Goal: Transaction & Acquisition: Purchase product/service

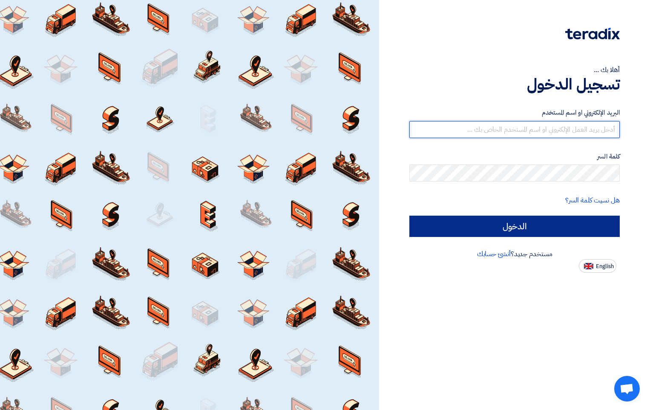
type input "[PERSON_NAME][EMAIL_ADDRESS][DOMAIN_NAME]"
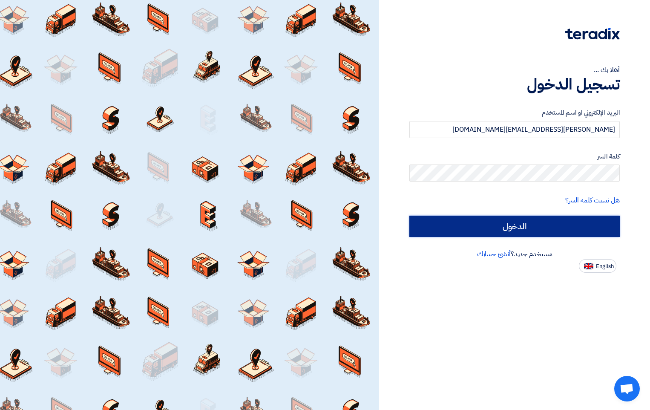
click at [530, 222] on input "الدخول" at bounding box center [514, 226] width 210 height 21
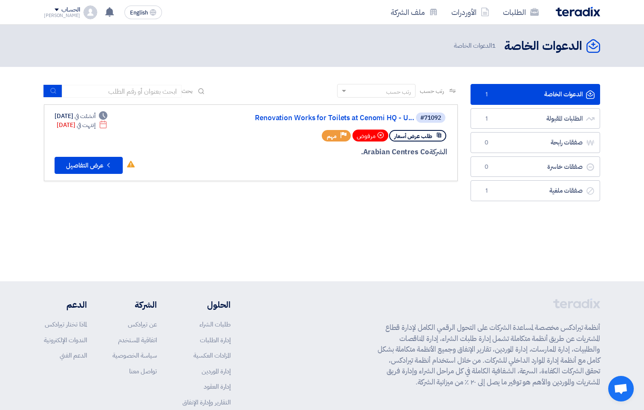
click at [527, 95] on link "الدعوات الخاصة الدعوات الخاصة 1" at bounding box center [535, 94] width 130 height 21
click at [536, 120] on link "الطلبات المقبولة الطلبات المقبولة 1" at bounding box center [535, 118] width 130 height 21
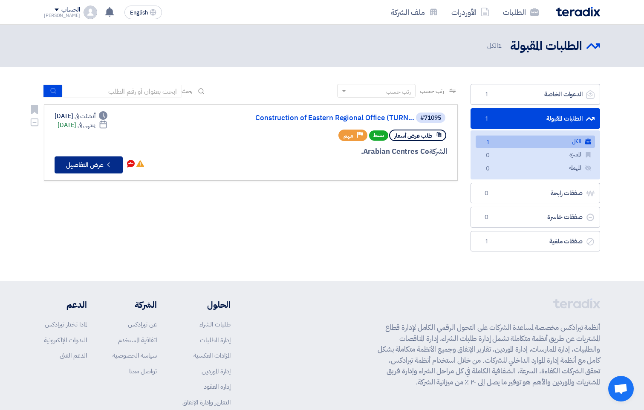
click at [92, 165] on button "Check details عرض التفاصيل" at bounding box center [89, 164] width 68 height 17
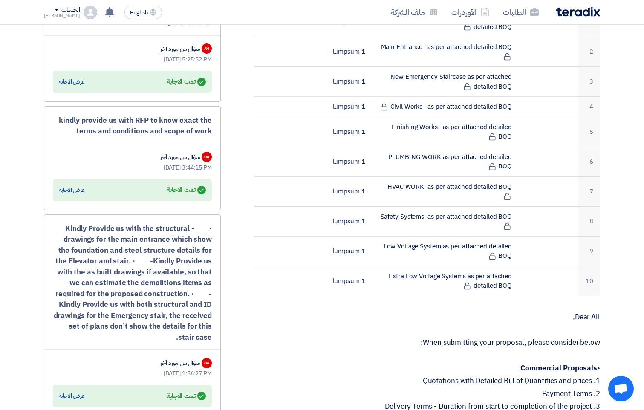
scroll to position [341, 0]
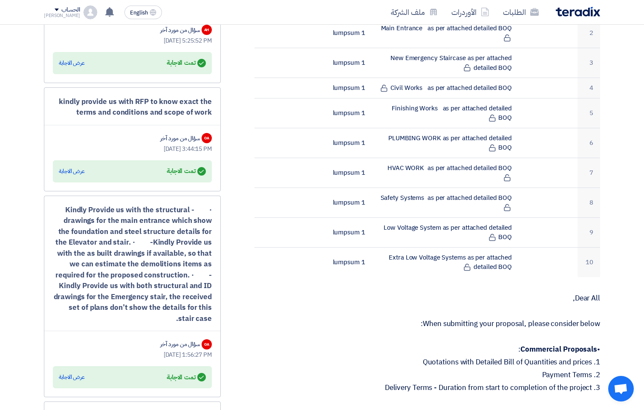
drag, startPoint x: 199, startPoint y: 304, endPoint x: 71, endPoint y: 206, distance: 160.4
click at [71, 206] on div "· - Kindly Provide us with the structural drawings for the main entrance which …" at bounding box center [132, 264] width 159 height 120
click at [197, 207] on div "· - Kindly Provide us with the structural drawings for the main entrance which …" at bounding box center [132, 264] width 159 height 120
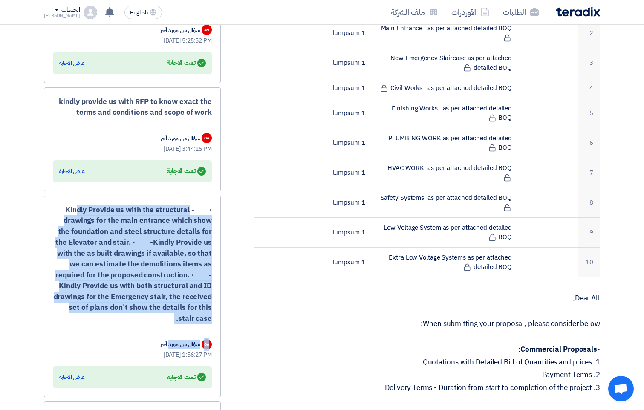
drag, startPoint x: 194, startPoint y: 207, endPoint x: 197, endPoint y: 334, distance: 127.0
click at [197, 334] on div "· - Kindly Provide us with the structural drawings for the main entrance which …" at bounding box center [132, 297] width 177 height 202
drag, startPoint x: 197, startPoint y: 334, endPoint x: 176, endPoint y: 257, distance: 79.4
copy div "- Kindly Provide us with the structural drawings for the main entrance which sh…"
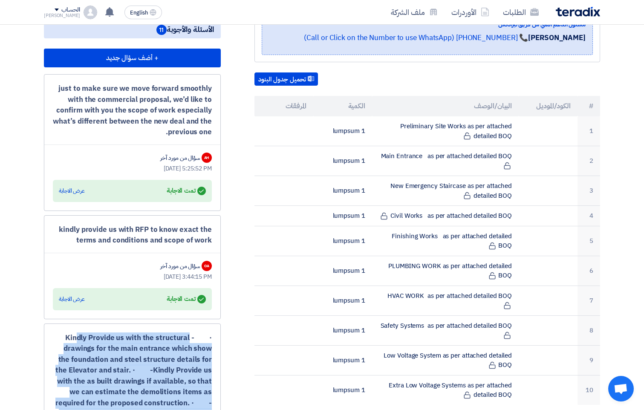
scroll to position [128, 0]
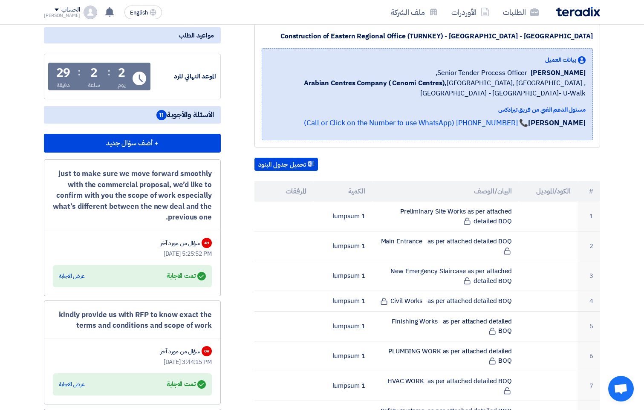
click at [184, 114] on span "الأسئلة والأجوبة 11" at bounding box center [185, 114] width 58 height 11
click at [171, 117] on span "الأسئلة والأجوبة 11" at bounding box center [185, 114] width 58 height 11
drag, startPoint x: 171, startPoint y: 117, endPoint x: 146, endPoint y: 117, distance: 25.1
click at [146, 117] on h5 "الأسئلة والأجوبة 11" at bounding box center [132, 114] width 177 height 17
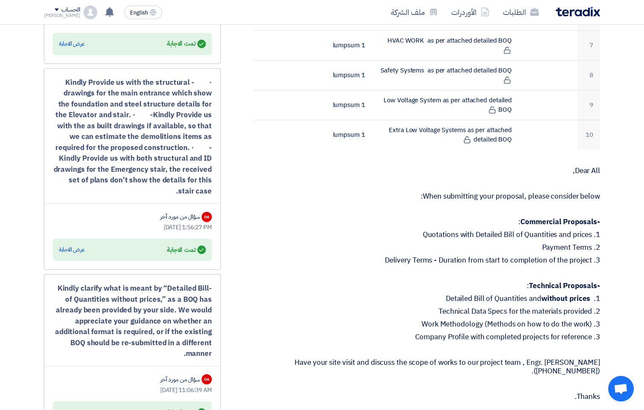
scroll to position [469, 0]
click at [75, 249] on div "عرض الاجابة" at bounding box center [72, 249] width 26 height 9
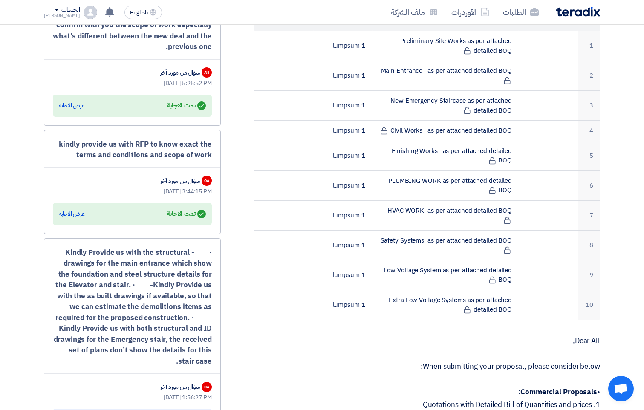
scroll to position [213, 0]
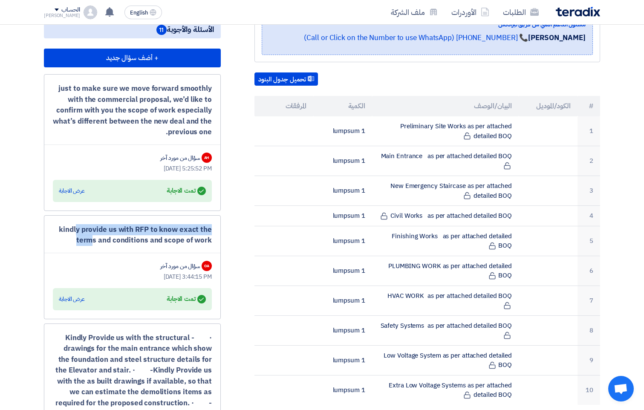
drag, startPoint x: 61, startPoint y: 229, endPoint x: 215, endPoint y: 220, distance: 153.6
click at [215, 220] on div "kindly provide us with RFP to know exact the terms and conditions and scope of …" at bounding box center [132, 267] width 177 height 104
click at [83, 244] on div "kindly provide us with RFP to know exact the terms and conditions and scope of …" at bounding box center [132, 235] width 159 height 22
drag, startPoint x: 212, startPoint y: 239, endPoint x: 64, endPoint y: 225, distance: 148.1
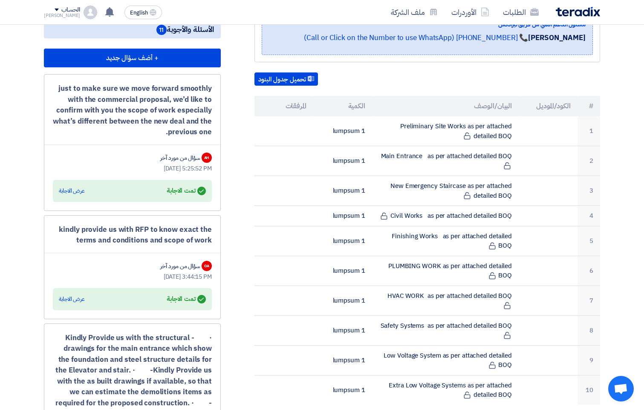
click at [101, 229] on div "kindly provide us with RFP to know exact the terms and conditions and scope of …" at bounding box center [132, 235] width 159 height 22
drag, startPoint x: 159, startPoint y: 230, endPoint x: 174, endPoint y: 230, distance: 14.9
click at [174, 230] on div "kindly provide us with RFP to know exact the terms and conditions and scope of …" at bounding box center [132, 235] width 159 height 22
drag, startPoint x: 174, startPoint y: 230, endPoint x: 98, endPoint y: 230, distance: 76.7
click at [98, 230] on div "kindly provide us with RFP to know exact the terms and conditions and scope of …" at bounding box center [132, 235] width 159 height 22
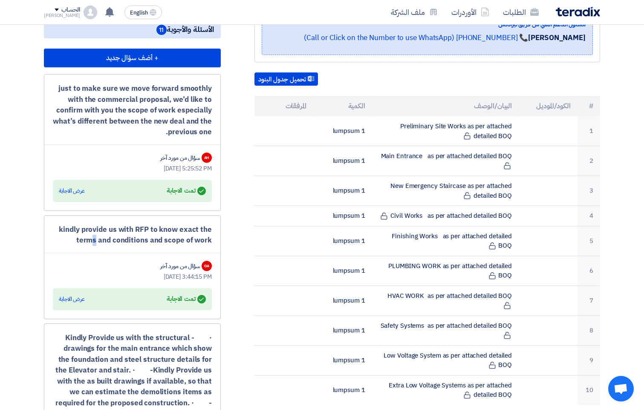
drag, startPoint x: 210, startPoint y: 239, endPoint x: 61, endPoint y: 227, distance: 149.6
click at [61, 227] on div "kindly provide us with RFP to know exact the terms and conditions and scope of …" at bounding box center [132, 235] width 159 height 22
drag, startPoint x: 78, startPoint y: 240, endPoint x: 63, endPoint y: 230, distance: 18.4
click at [63, 230] on div "kindly provide us with RFP to know exact the terms and conditions and scope of …" at bounding box center [132, 235] width 159 height 22
drag, startPoint x: 63, startPoint y: 230, endPoint x: 101, endPoint y: 233, distance: 37.6
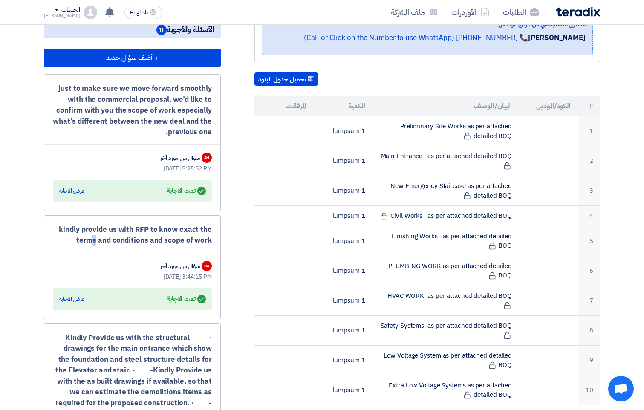
copy div "indly provide us with RFP to know exact the terms and conditions and scope of w…"
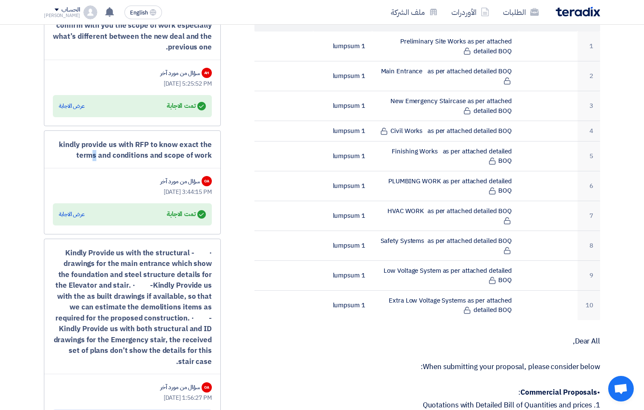
scroll to position [298, 0]
click at [65, 213] on div "عرض الاجابة" at bounding box center [72, 214] width 26 height 9
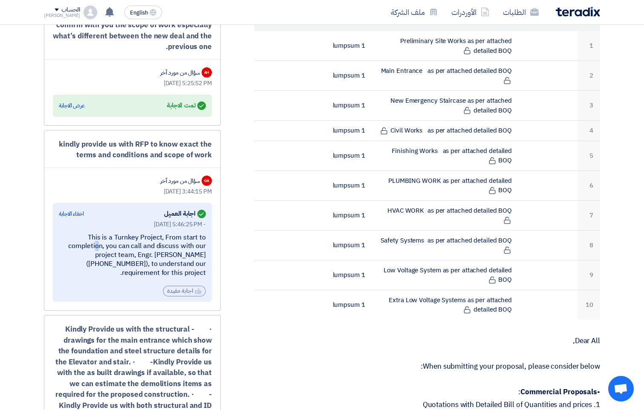
drag, startPoint x: 90, startPoint y: 236, endPoint x: 179, endPoint y: 269, distance: 94.3
click at [214, 251] on div "kindly provide us with RFP to know exact the terms and conditions and scope of …" at bounding box center [132, 220] width 177 height 181
drag, startPoint x: 158, startPoint y: 275, endPoint x: 92, endPoint y: 235, distance: 77.6
click at [92, 235] on div "This is a Turnkey Project, From start to completion, you can call and discuss w…" at bounding box center [132, 255] width 147 height 44
copy div "his is a Turnkey Project, From start to completion, you can call and discuss wi…"
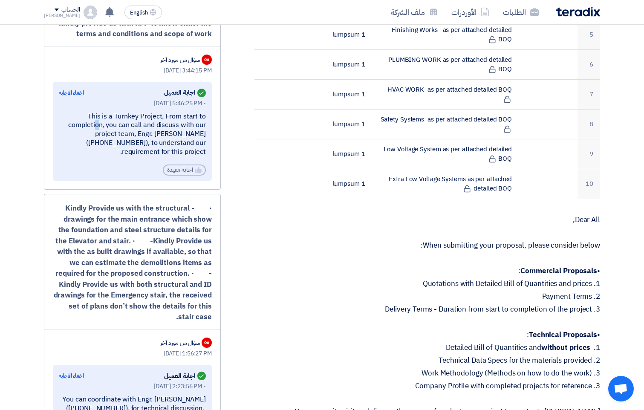
scroll to position [469, 0]
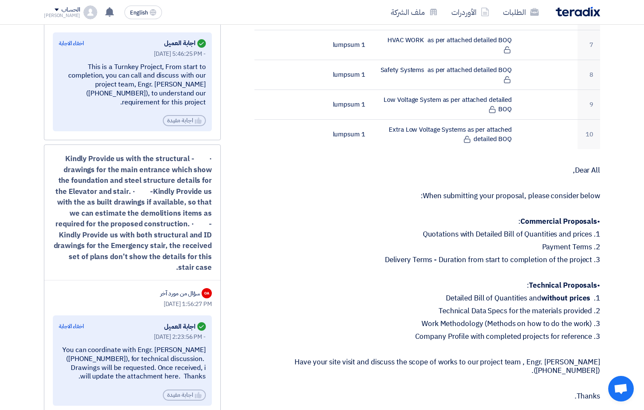
click at [167, 204] on div "· - Kindly Provide us with the structural drawings for the main entrance which …" at bounding box center [132, 213] width 159 height 120
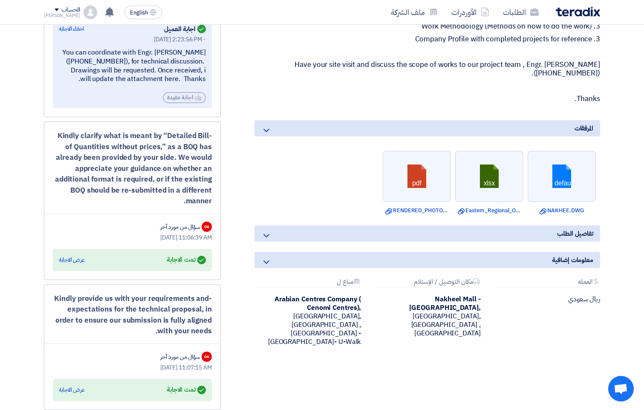
scroll to position [767, 0]
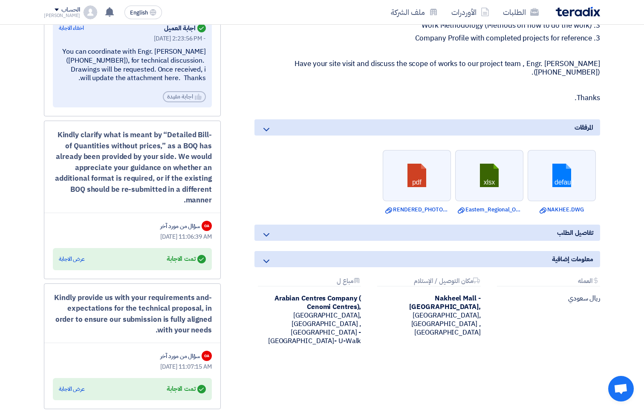
drag, startPoint x: 184, startPoint y: 208, endPoint x: 71, endPoint y: 127, distance: 138.9
click at [71, 127] on app-supplier-updates-wall "الأسئلة والأجوبة 11 + أضف سؤال جديد just to make sure we move forward smoothly …" at bounding box center [132, 359] width 177 height 1784
drag, startPoint x: 71, startPoint y: 127, endPoint x: 126, endPoint y: 165, distance: 66.5
copy app-supplier-updates-wall "اجابة مفيدة -Kindly clarify what is meant by “Detailed Bill of Quantities witho…"
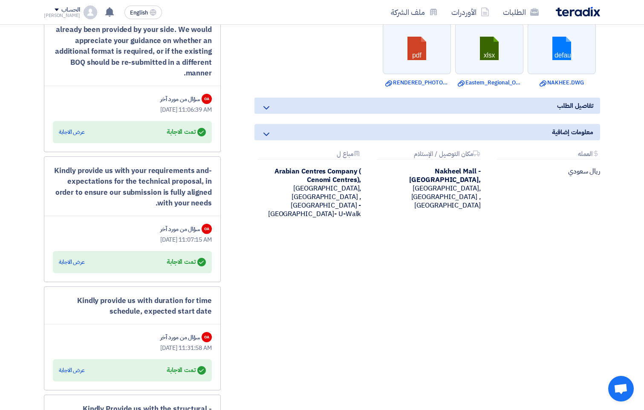
scroll to position [895, 0]
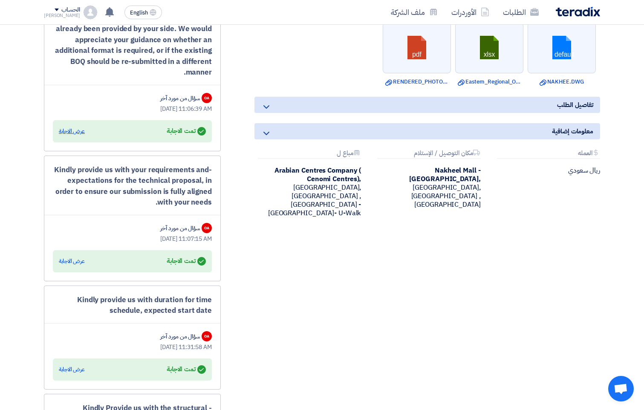
click at [76, 135] on div "عرض الاجابة" at bounding box center [72, 131] width 26 height 9
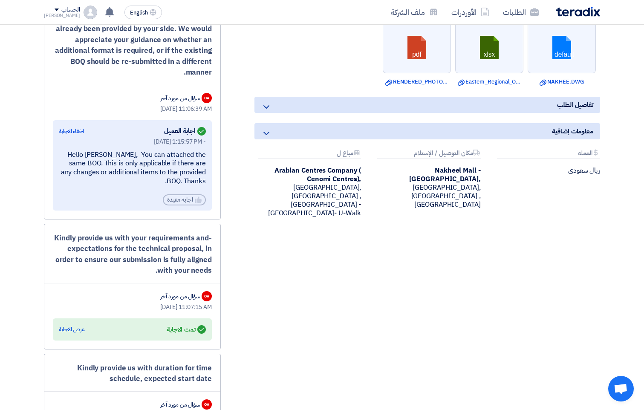
drag, startPoint x: 186, startPoint y: 182, endPoint x: 75, endPoint y: 161, distance: 113.1
click at [67, 161] on div "Hello [PERSON_NAME], You can attached the same BOQ. This is only applicable if …" at bounding box center [132, 167] width 147 height 35
copy div "[PERSON_NAME], You can attached the same BOQ. This is only applicable if there …"
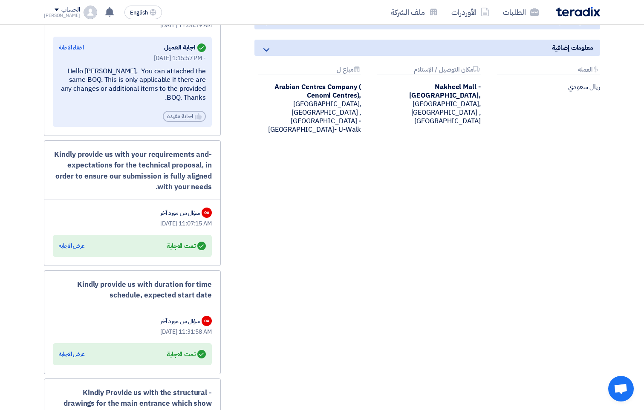
scroll to position [980, 0]
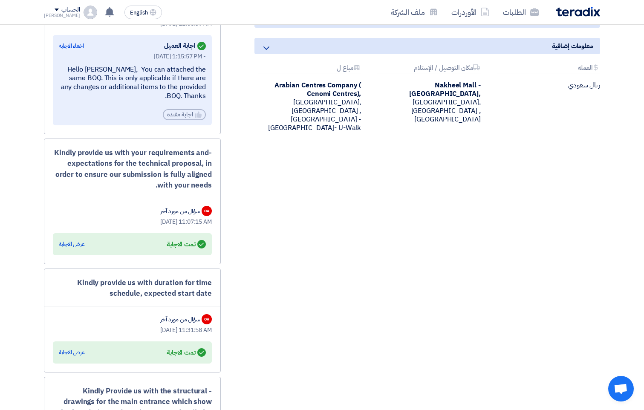
click at [200, 165] on div "-Kindly provide us with your requirements and expectations for the technical pr…" at bounding box center [132, 168] width 159 height 43
drag, startPoint x: 155, startPoint y: 193, endPoint x: 59, endPoint y: 154, distance: 104.0
click at [59, 154] on div "-Kindly provide us with your requirements and expectations for the technical pr…" at bounding box center [132, 201] width 177 height 126
drag, startPoint x: 59, startPoint y: 154, endPoint x: 120, endPoint y: 165, distance: 61.6
copy div "indly provide us with your requirements and expectations for the technical prop…"
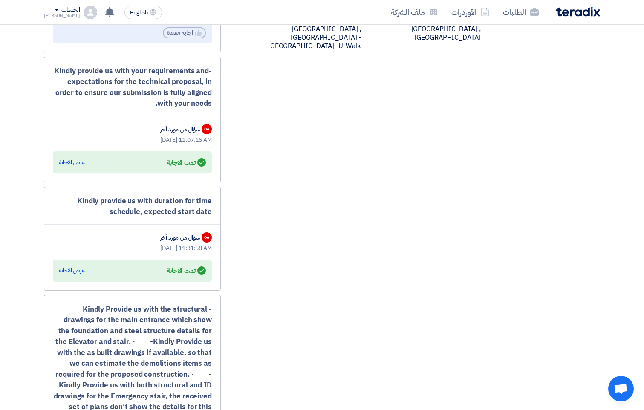
scroll to position [1065, 0]
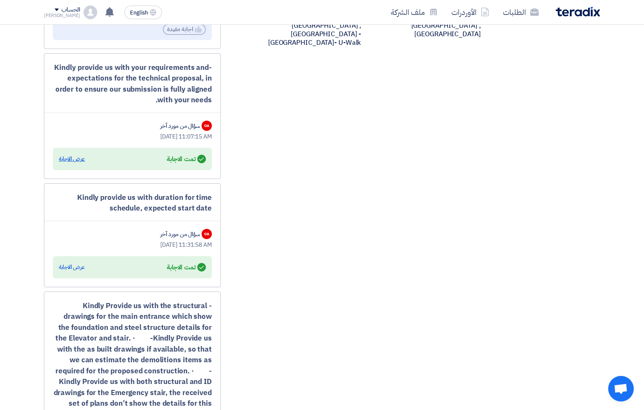
click at [74, 163] on div "عرض الاجابة" at bounding box center [72, 159] width 26 height 9
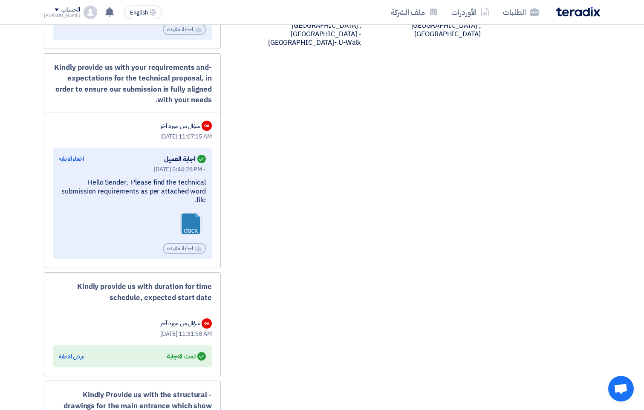
drag, startPoint x: 192, startPoint y: 209, endPoint x: 92, endPoint y: 178, distance: 104.3
click at [92, 178] on div "[DATE] 5:44:28 PM - Hello Sender, Please find the technical submission requirem…" at bounding box center [132, 209] width 147 height 89
copy div "ello Sender, Please find the technical submission requirements as per attached …"
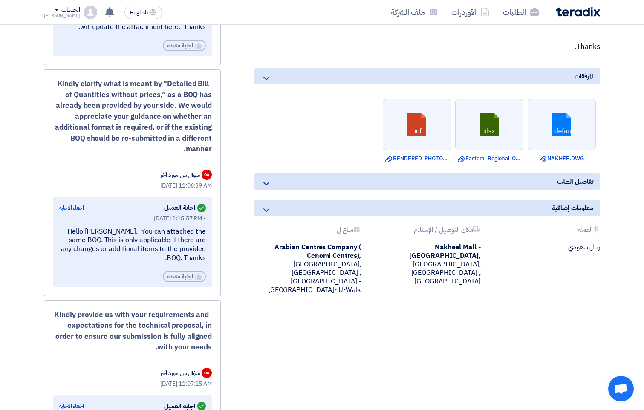
scroll to position [724, 0]
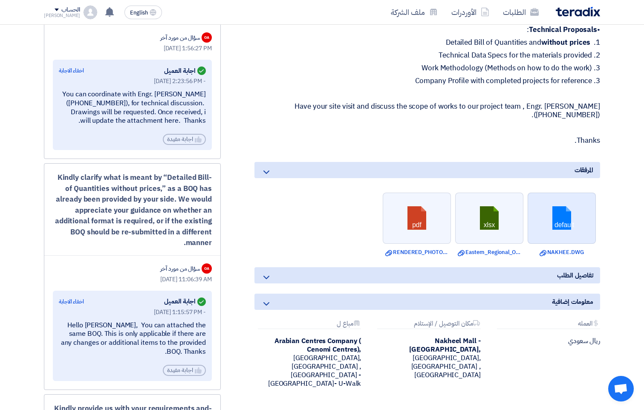
click at [552, 217] on link at bounding box center [562, 218] width 68 height 51
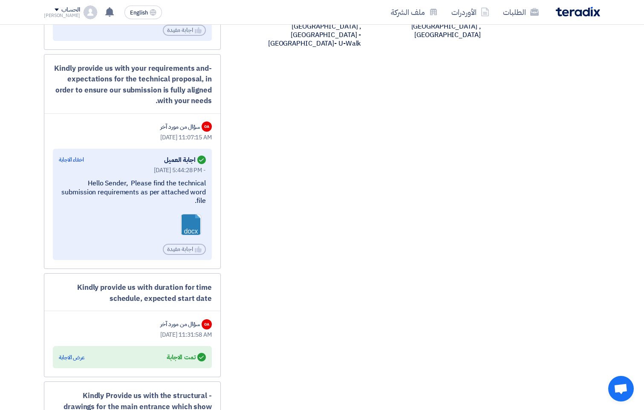
scroll to position [1065, 0]
click at [190, 228] on link at bounding box center [215, 238] width 68 height 51
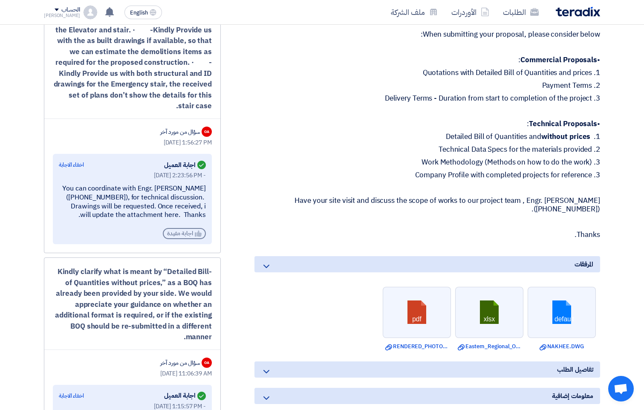
scroll to position [682, 0]
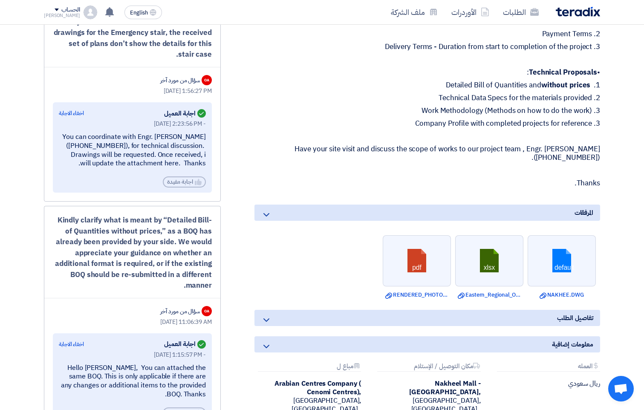
drag, startPoint x: 184, startPoint y: 294, endPoint x: 212, endPoint y: 229, distance: 71.2
click at [212, 229] on div "-Kindly clarify what is meant by “Detailed Bill of Quantities without prices,” …" at bounding box center [132, 319] width 177 height 227
drag, startPoint x: 212, startPoint y: 229, endPoint x: 176, endPoint y: 229, distance: 35.8
copy div "-Kindly clarify what is meant by “Detailed Bill of Quantities without prices,” …"
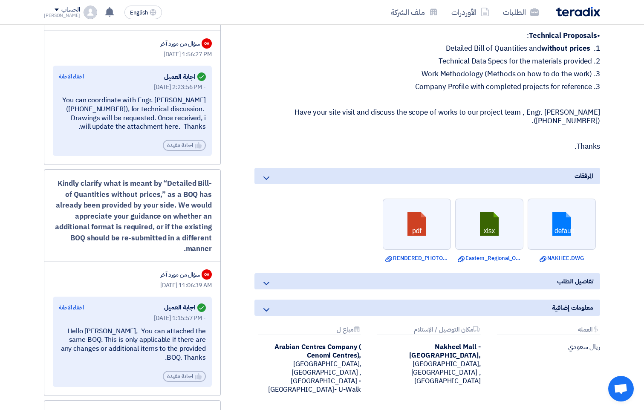
scroll to position [767, 0]
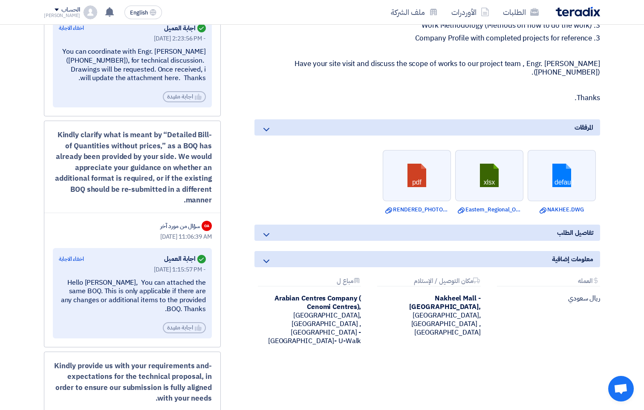
click at [237, 195] on div "Construction of Eastern Regional Office (TURNKEY) - [GEOGRAPHIC_DATA] - [GEOGRA…" at bounding box center [416, 399] width 379 height 2028
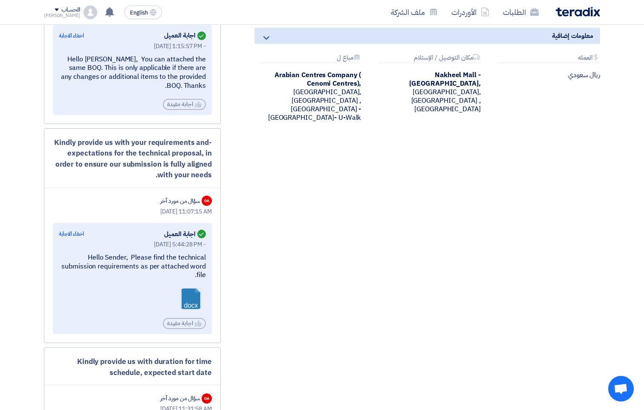
scroll to position [1022, 0]
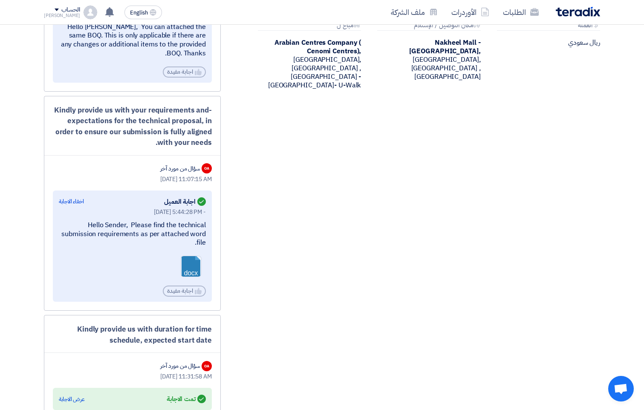
drag, startPoint x: 155, startPoint y: 153, endPoint x: 213, endPoint y: 117, distance: 68.0
click at [213, 117] on div "-Kindly provide us with your requirements and expectations for the technical pr…" at bounding box center [132, 203] width 177 height 215
drag, startPoint x: 213, startPoint y: 117, endPoint x: 198, endPoint y: 120, distance: 15.7
copy div "-Kindly provide us with your requirements and expectations for the technical pr…"
drag, startPoint x: 194, startPoint y: 250, endPoint x: 92, endPoint y: 233, distance: 103.1
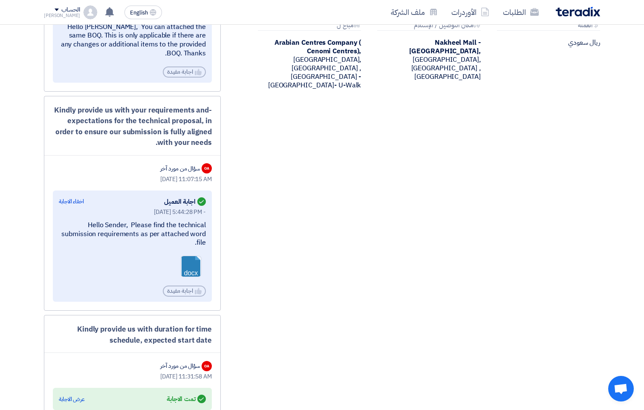
click at [92, 233] on div "Hello Sender, Please find the technical submission requirements as per attached…" at bounding box center [132, 234] width 147 height 26
copy div "ello Sender, Please find the technical submission requirements as per attached …"
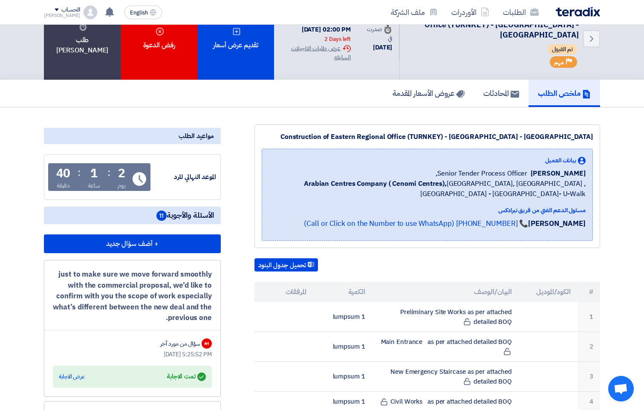
scroll to position [0, 0]
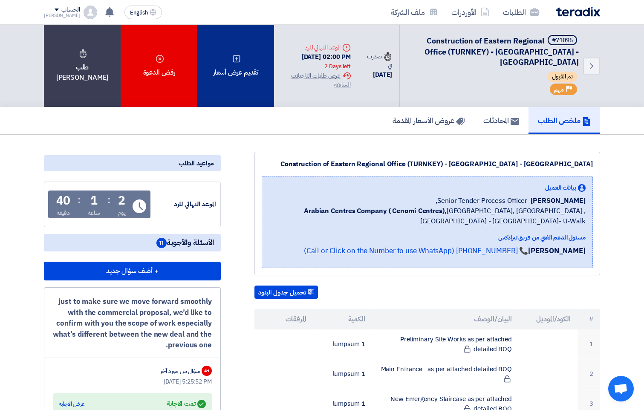
click at [243, 81] on div "تقديم عرض أسعار" at bounding box center [235, 66] width 77 height 82
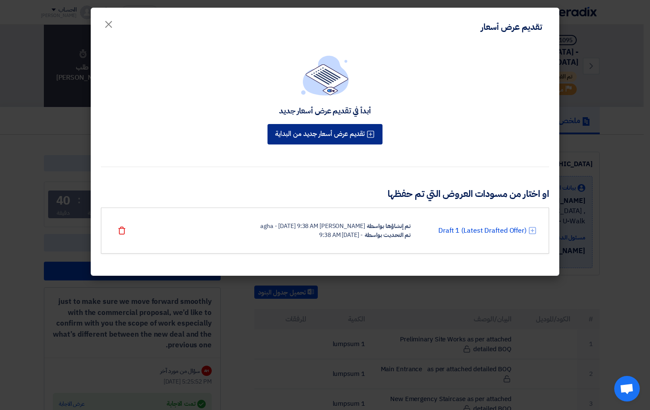
click at [322, 132] on button "تقديم عرض أسعار جديد من البداية" at bounding box center [325, 134] width 115 height 20
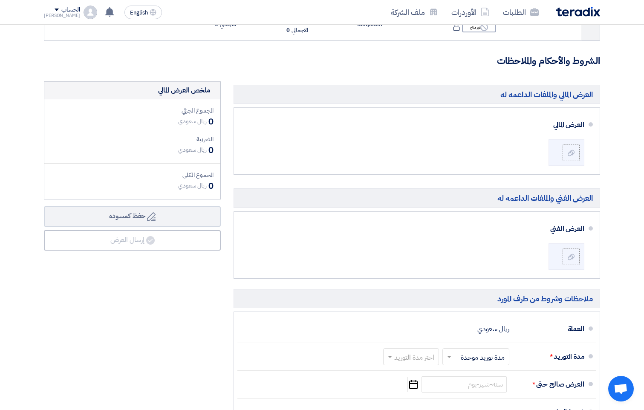
scroll to position [596, 0]
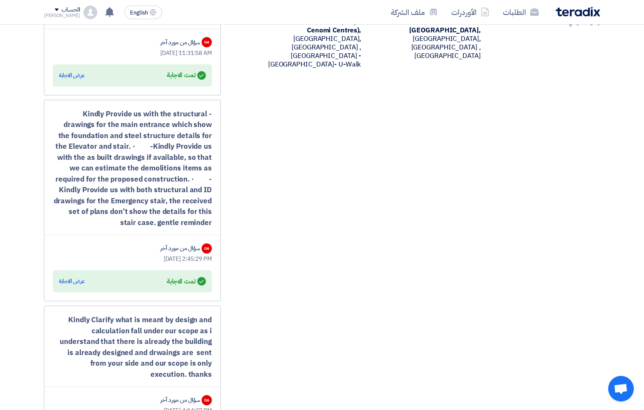
scroll to position [1108, 0]
